Goal: Find specific page/section: Find specific page/section

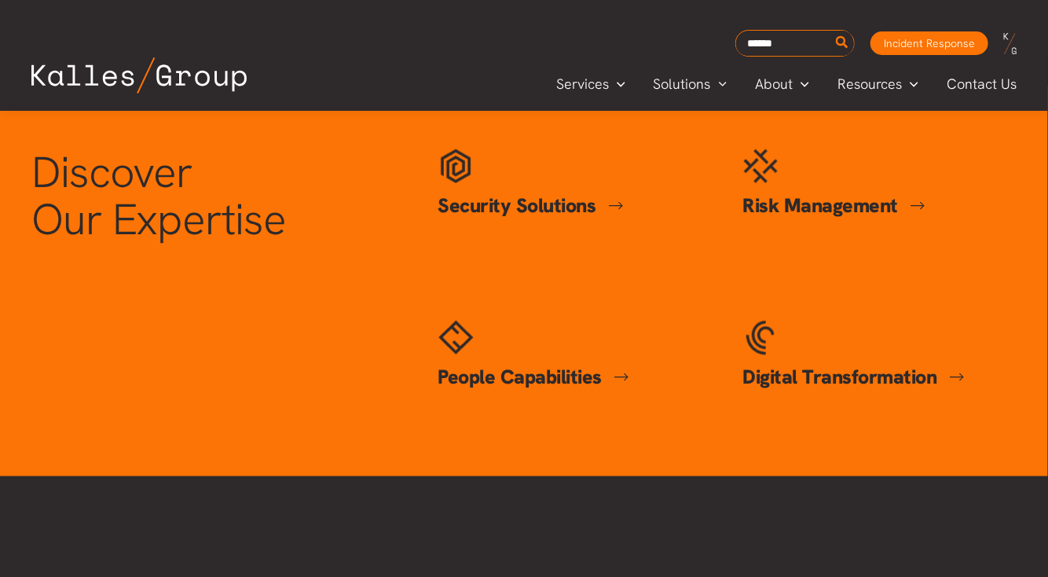
scroll to position [707, 0]
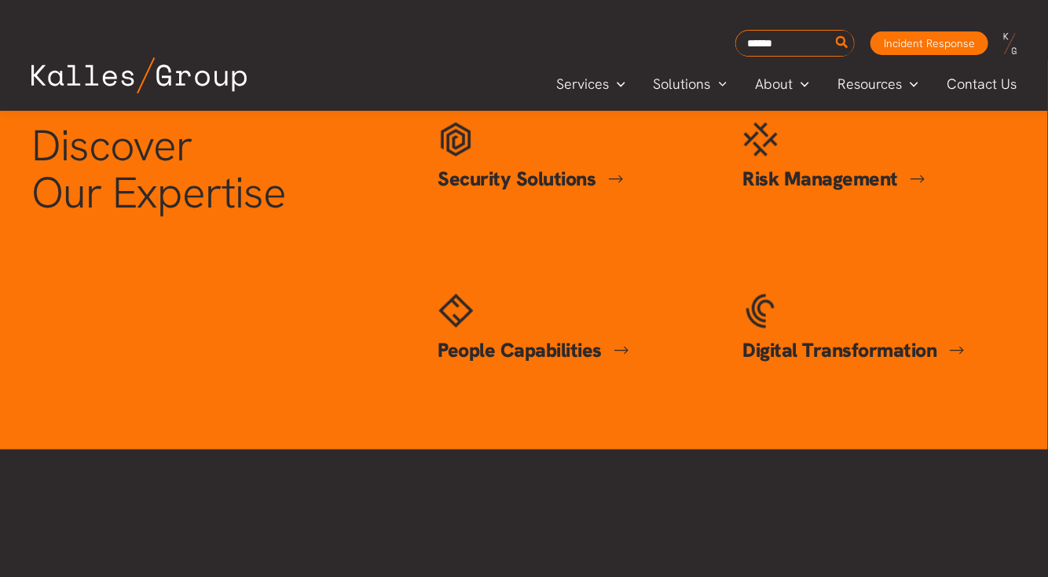
click at [576, 347] on link "People Capabilities" at bounding box center [534, 350] width 192 height 26
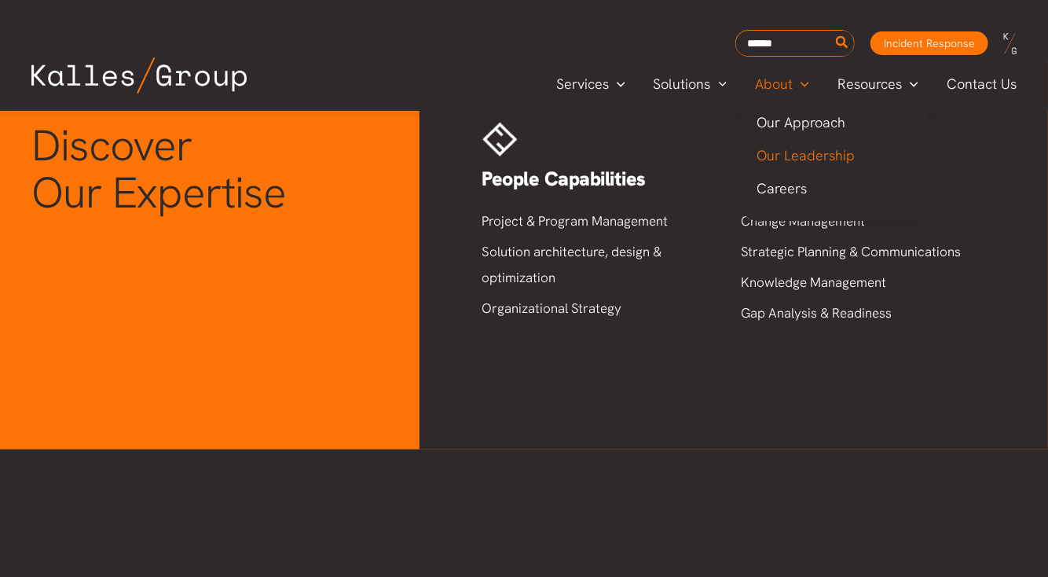
click at [791, 156] on span "Our Leadership" at bounding box center [806, 155] width 98 height 18
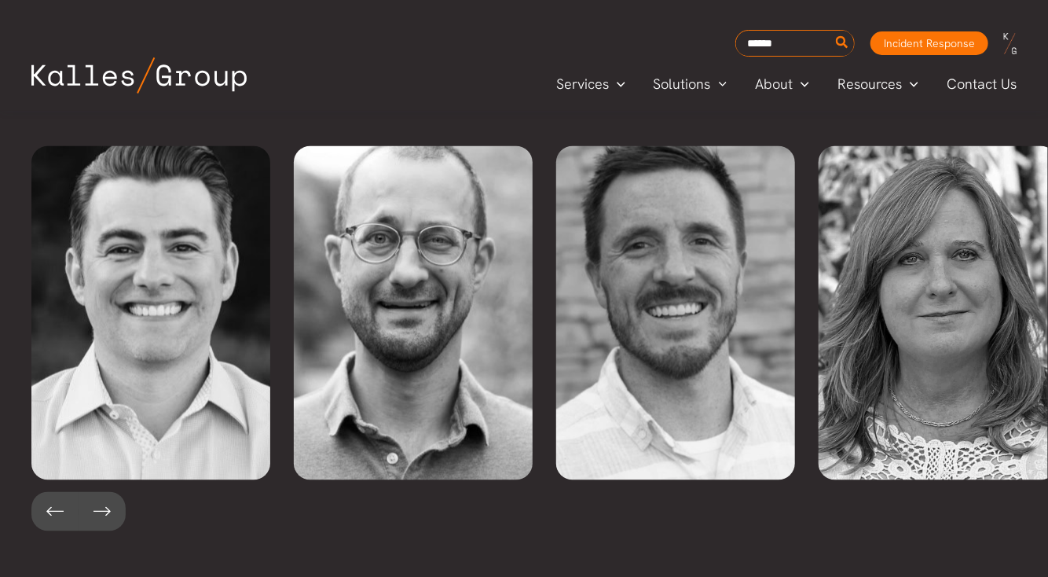
scroll to position [3555, 0]
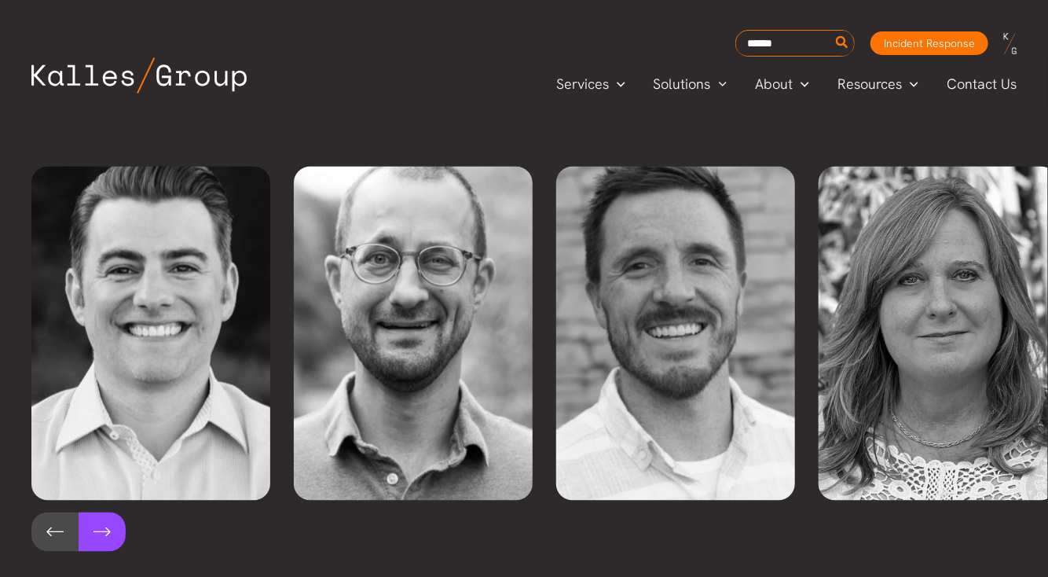
click at [110, 512] on button at bounding box center [102, 531] width 47 height 39
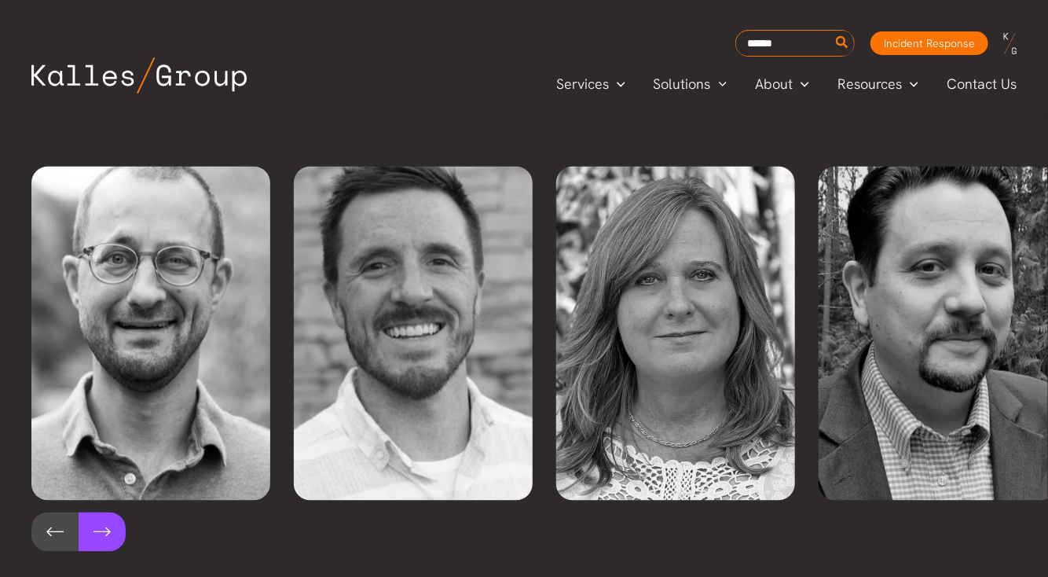
click at [110, 512] on button at bounding box center [102, 531] width 47 height 39
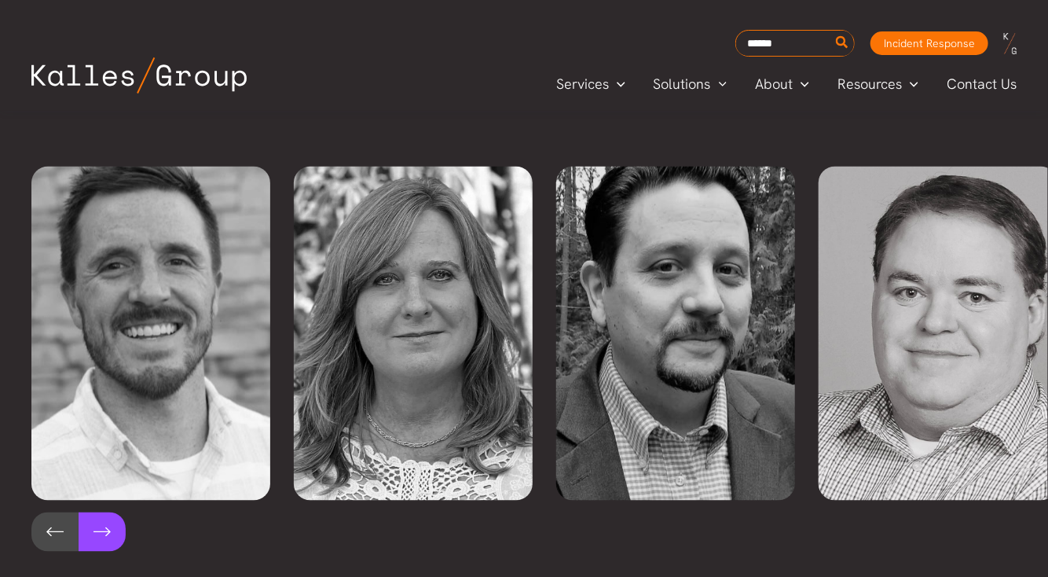
click at [110, 512] on button at bounding box center [102, 531] width 47 height 39
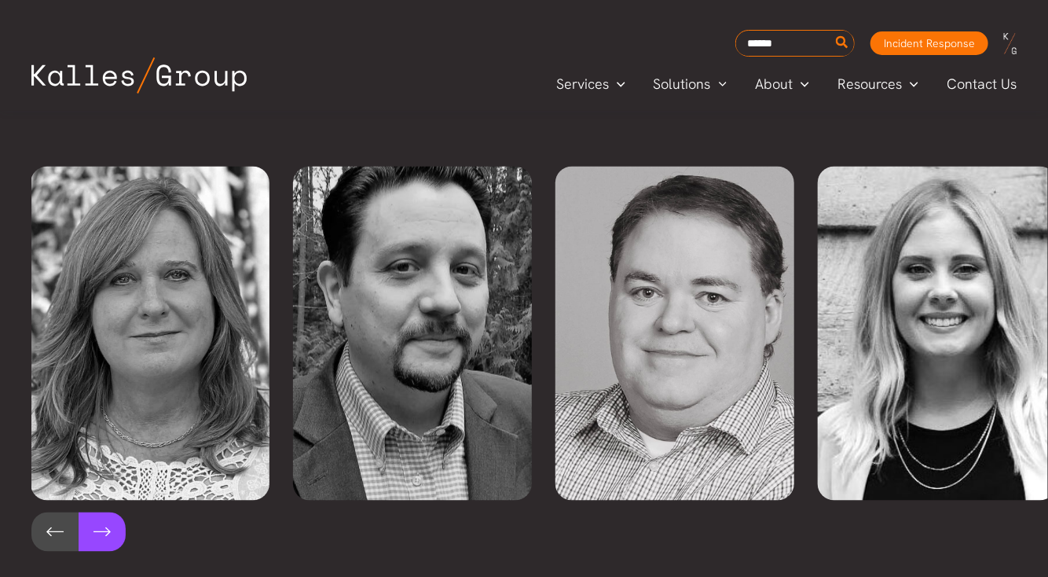
click at [110, 512] on button at bounding box center [102, 531] width 47 height 39
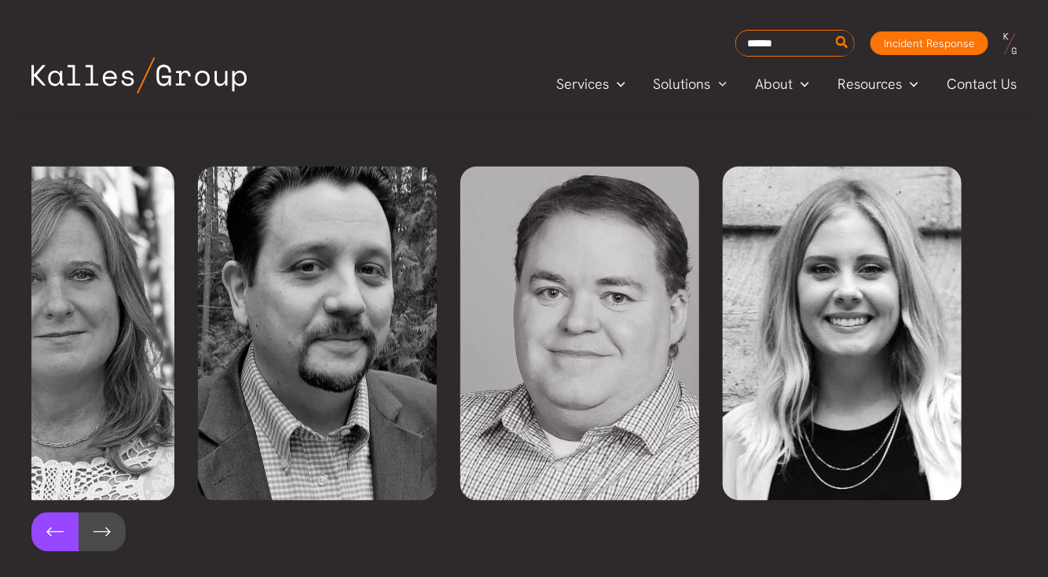
click at [50, 512] on button at bounding box center [54, 531] width 47 height 39
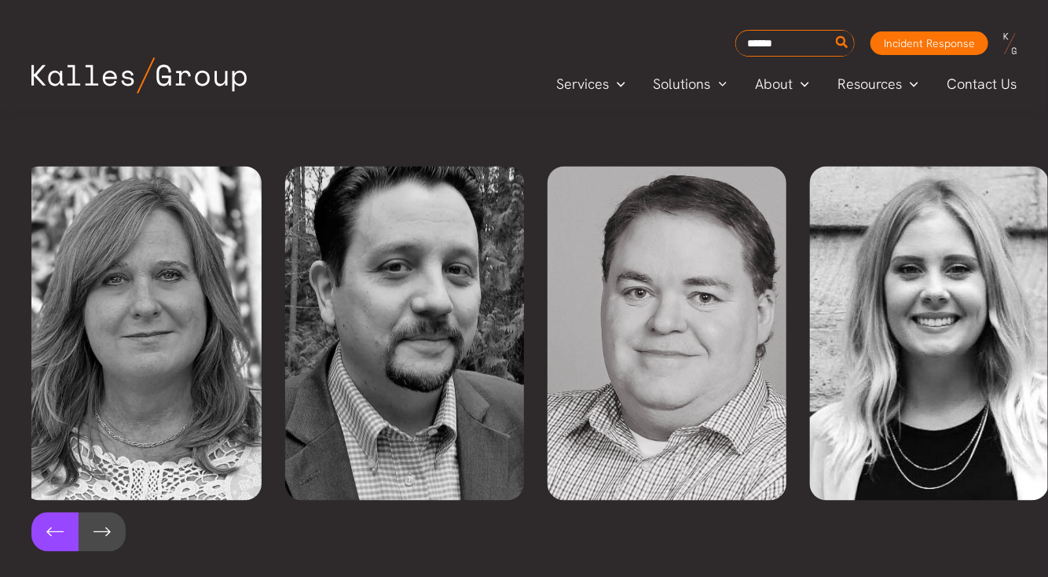
scroll to position [0, 787]
